Goal: Information Seeking & Learning: Find specific fact

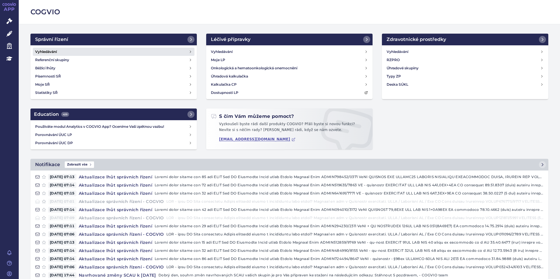
click at [58, 54] on link "Vyhledávání" at bounding box center [114, 52] width 162 height 8
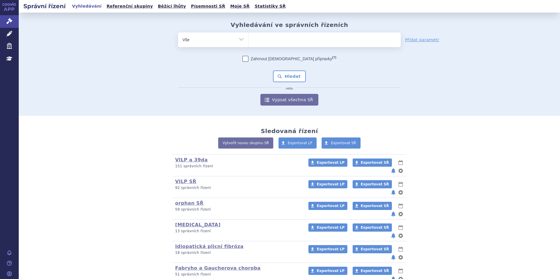
click at [265, 44] on ul at bounding box center [324, 38] width 152 height 12
click at [248, 44] on select at bounding box center [248, 39] width 0 height 15
click at [266, 41] on ul at bounding box center [324, 38] width 152 height 12
click at [248, 41] on select at bounding box center [248, 39] width 0 height 15
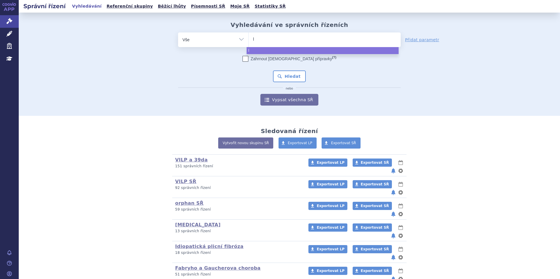
type input "li"
type input "libro"
type input "libroxa"
type input "libroxar"
select select "libroxar"
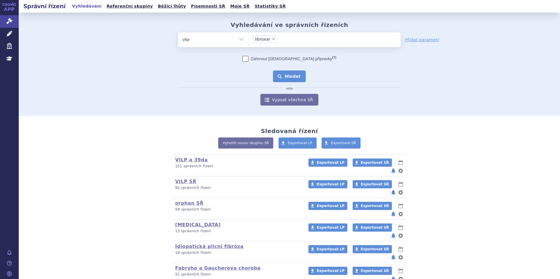
click at [288, 71] on div "Zahrnout bratrské přípravky (?) * Pozor, hledání dle vyhledávacího parametru In…" at bounding box center [289, 81] width 222 height 50
click at [289, 71] on button "Hledat" at bounding box center [289, 77] width 33 height 12
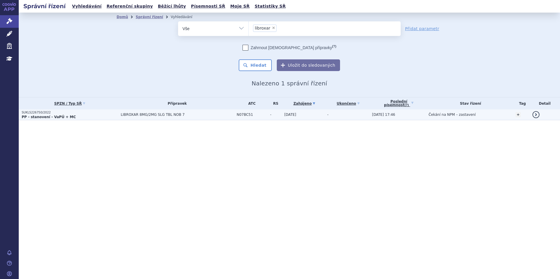
click at [105, 117] on p "PP - stanovení - VaPÚ + MC" at bounding box center [70, 117] width 96 height 5
click at [101, 115] on p "PP - stanovení - VaPÚ + MC" at bounding box center [70, 117] width 96 height 5
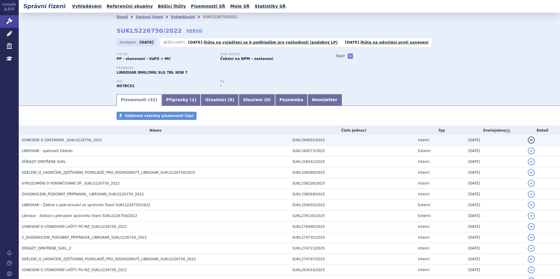
click at [80, 140] on span "USNESENÍ O ZASTAVENÍ _SUKLS226750_2022" at bounding box center [62, 140] width 80 height 4
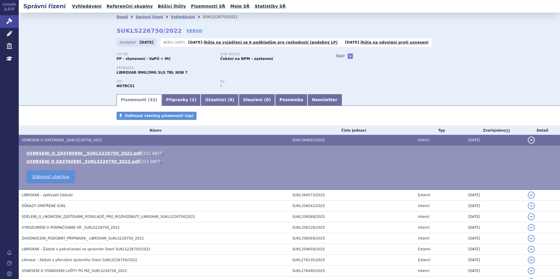
click at [159, 153] on link "🔍" at bounding box center [161, 153] width 5 height 5
click at [171, 19] on link "Vyhledávání" at bounding box center [183, 17] width 24 height 4
